Goal: Use online tool/utility: Use online tool/utility

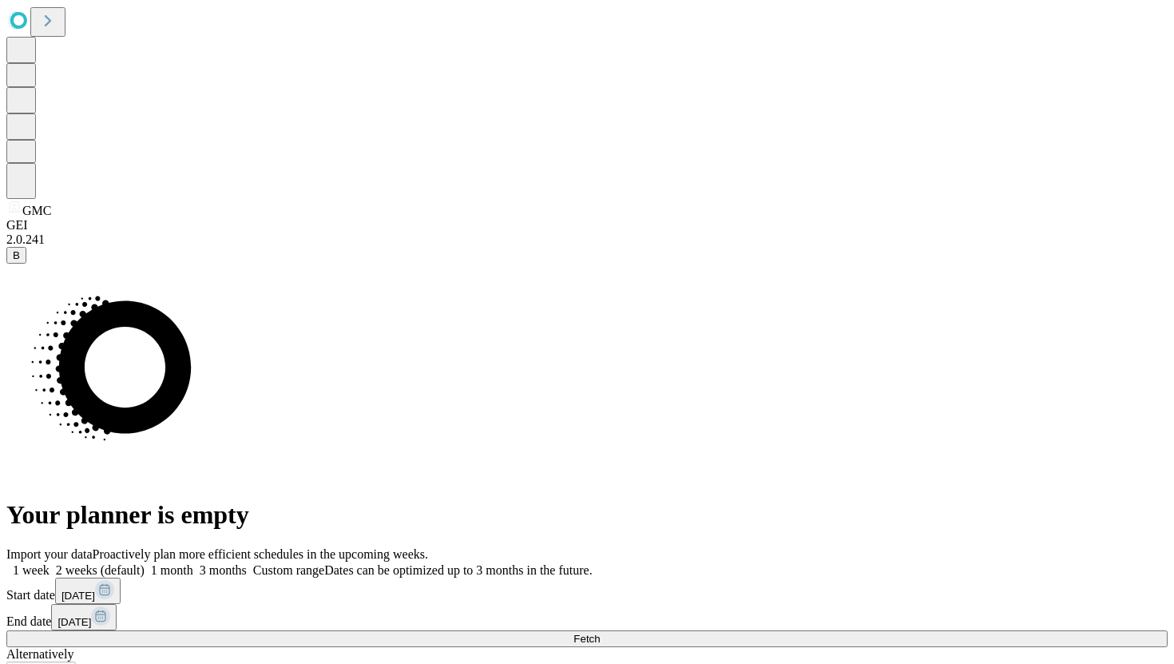
click at [247, 563] on span at bounding box center [247, 570] width 0 height 14
click at [870, 630] on button "Fetch" at bounding box center [587, 638] width 1162 height 17
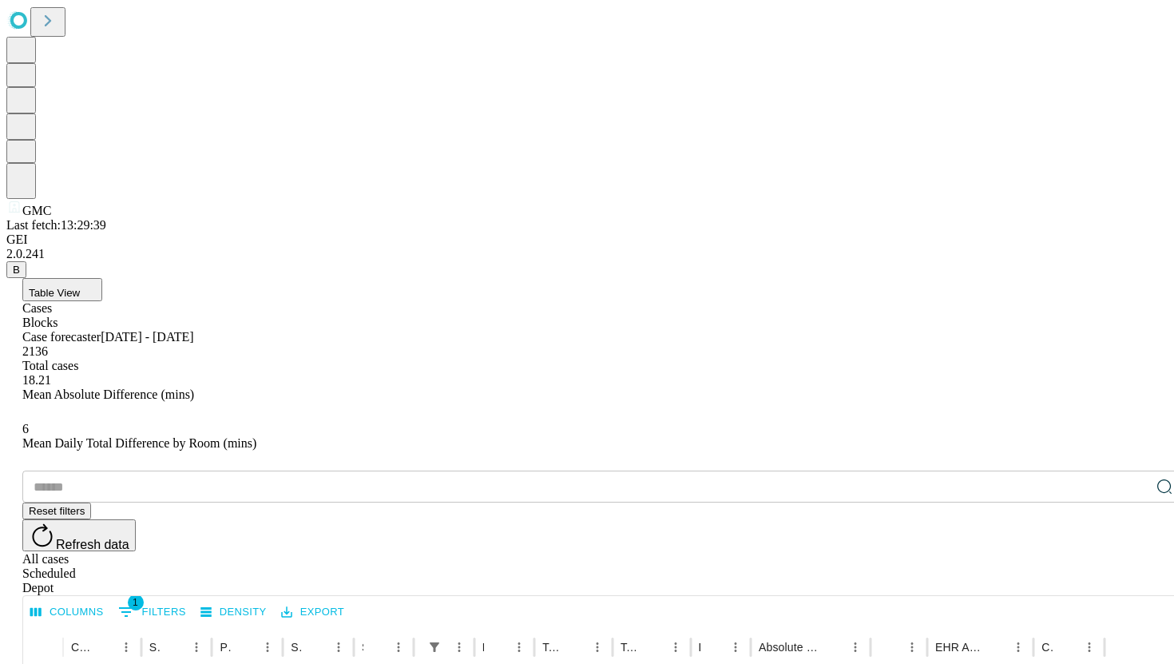
scroll to position [0, 18]
drag, startPoint x: 964, startPoint y: 325, endPoint x: 1071, endPoint y: 328, distance: 107.9
click at [1021, 625] on div at bounding box center [1017, 647] width 8 height 45
